Goal: Task Accomplishment & Management: Manage account settings

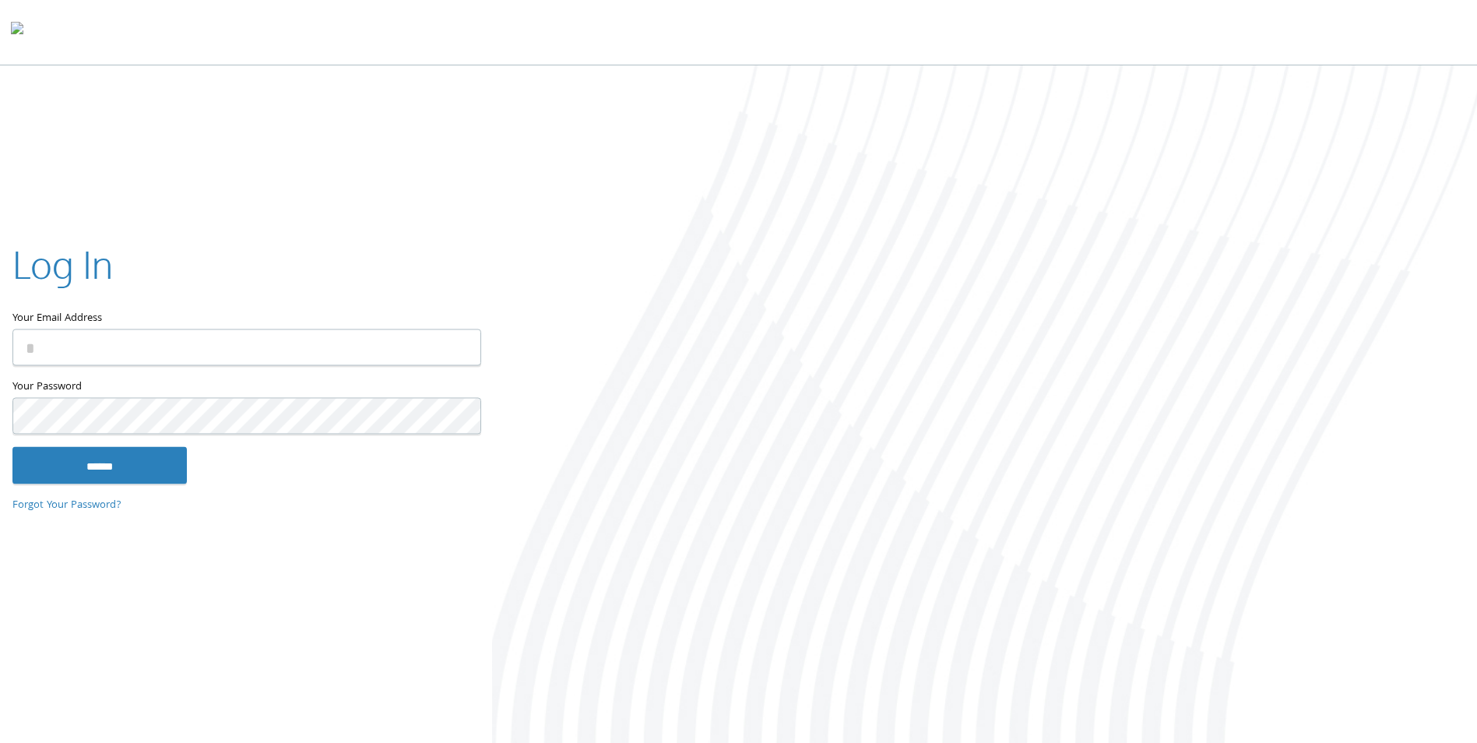
click at [316, 344] on input "Your Email Address" at bounding box center [246, 347] width 469 height 37
type input "**********"
click at [12, 447] on input "******" at bounding box center [99, 465] width 174 height 37
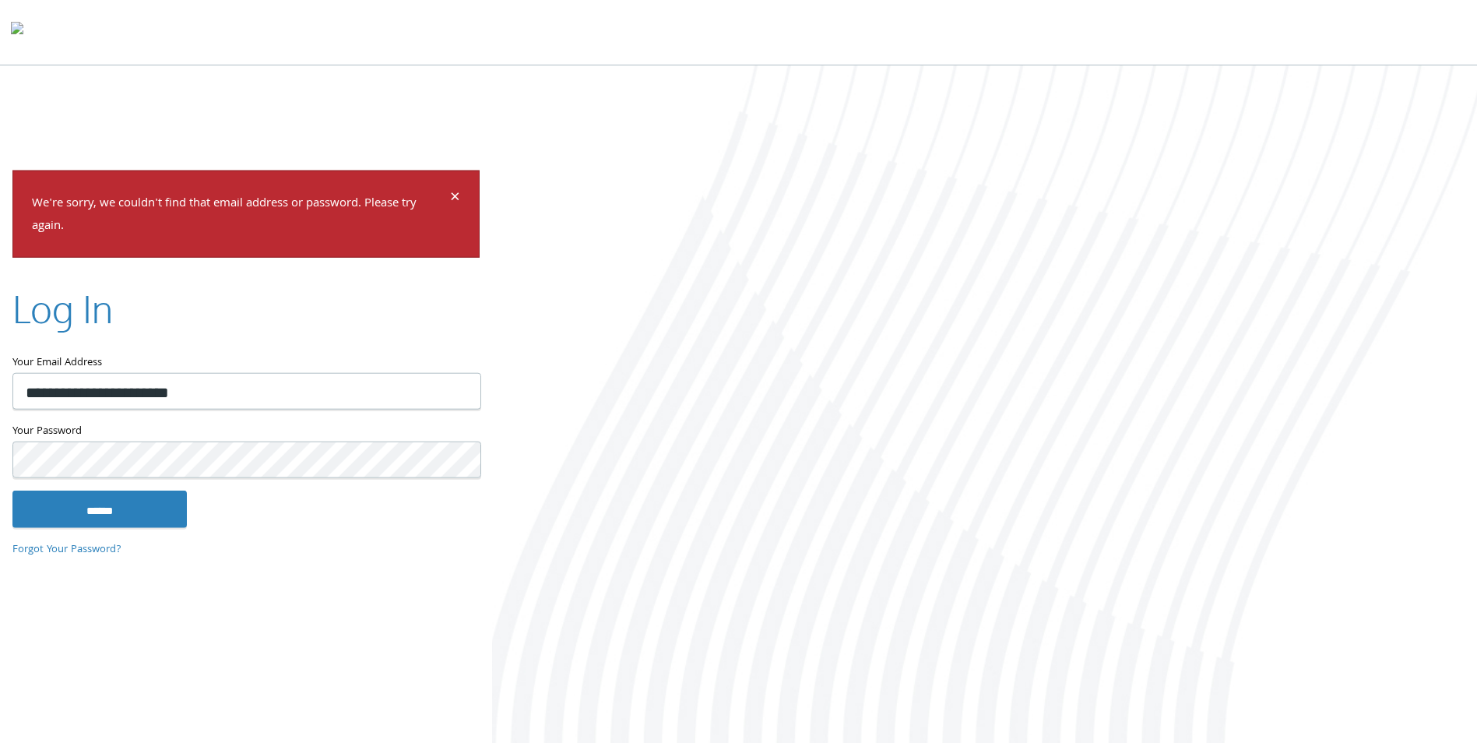
click at [12, 490] on input "******" at bounding box center [99, 508] width 174 height 37
